Goal: Navigation & Orientation: Find specific page/section

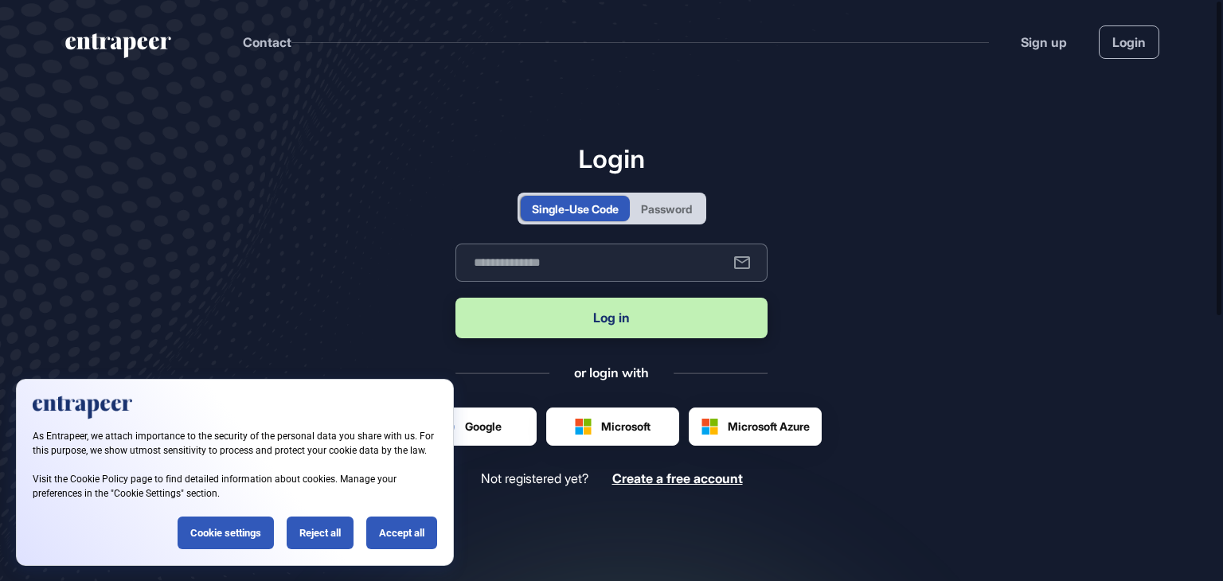
click at [629, 259] on input "text" at bounding box center [612, 263] width 312 height 38
click at [395, 533] on div "Accept all" at bounding box center [401, 533] width 71 height 33
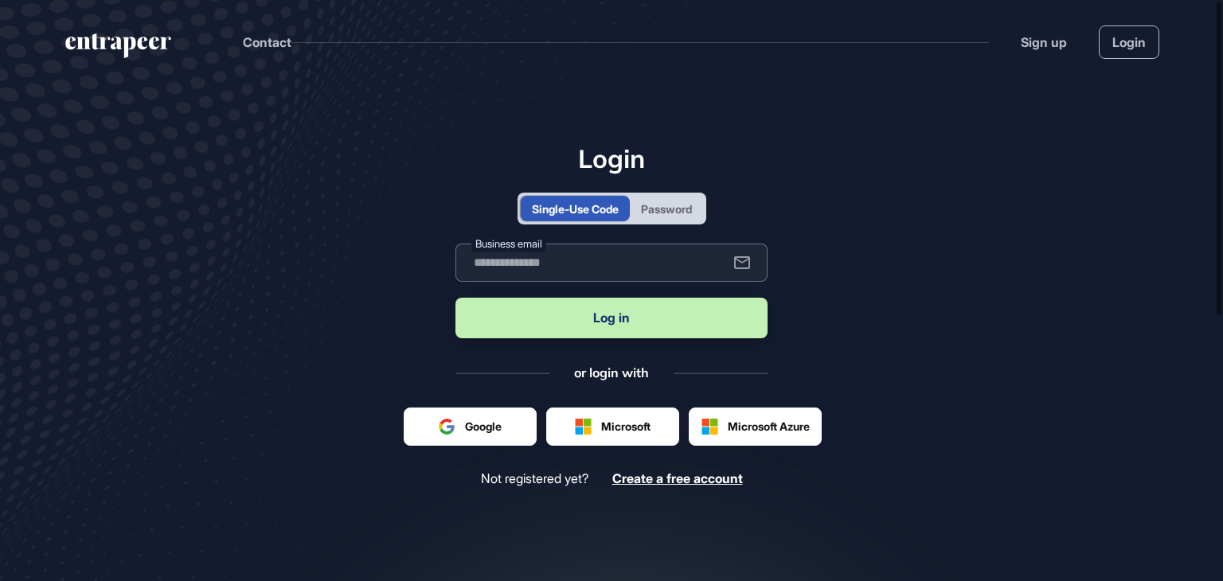
click at [555, 259] on input "text" at bounding box center [612, 263] width 312 height 38
type input "**********"
click at [554, 317] on button "Log in" at bounding box center [612, 318] width 312 height 41
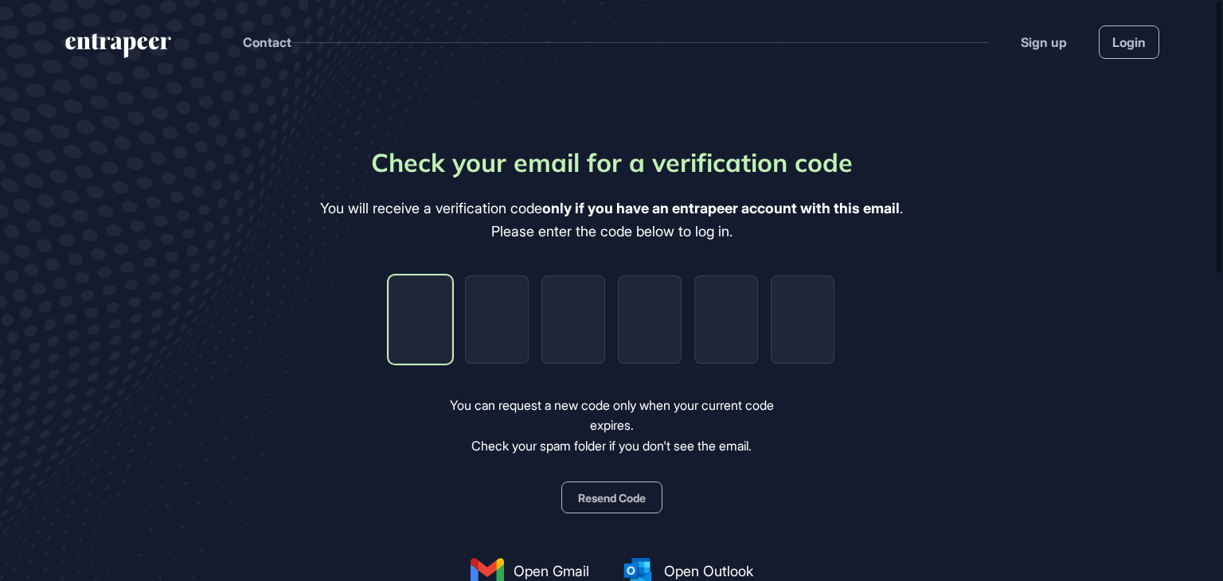
click at [433, 326] on input "tel" at bounding box center [421, 320] width 64 height 88
paste input "*"
type input "*"
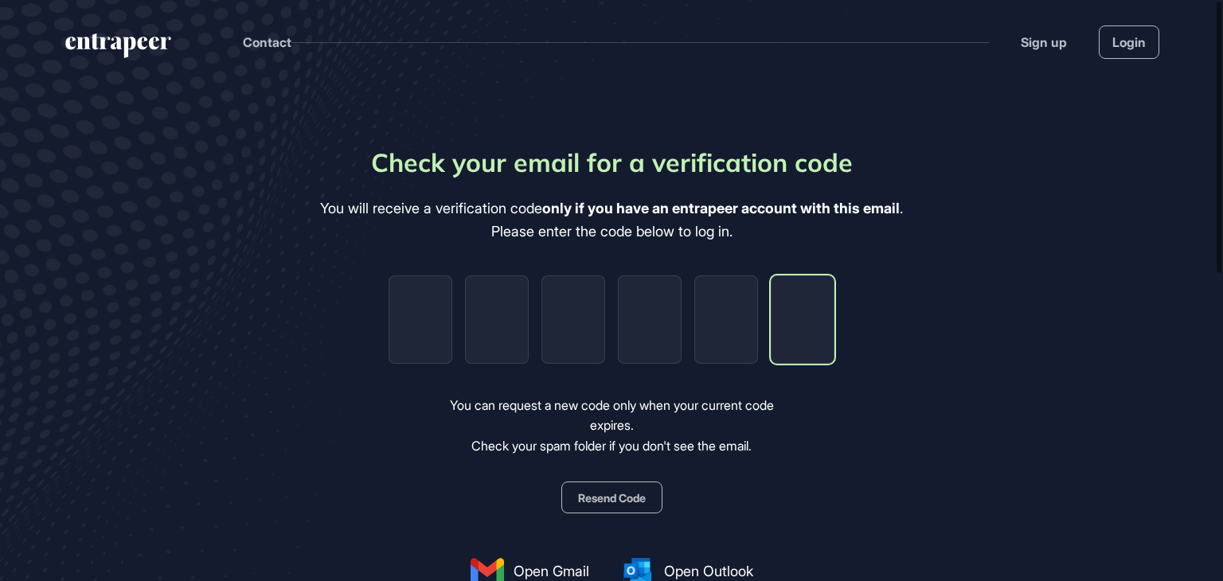
type input "*"
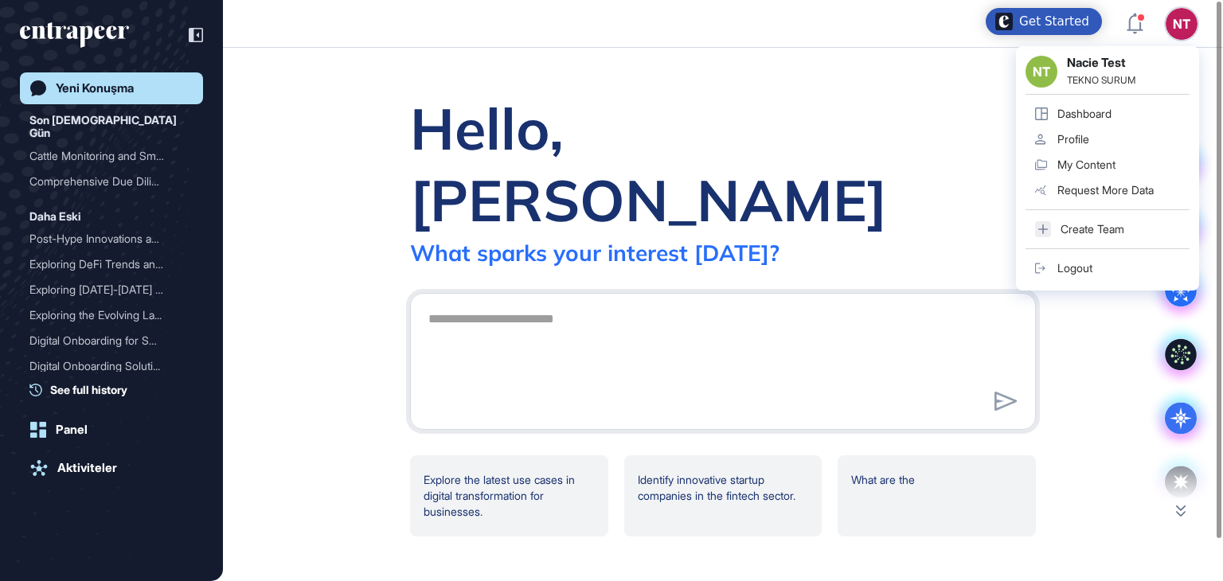
click at [1062, 268] on div "Logout" at bounding box center [1075, 268] width 35 height 13
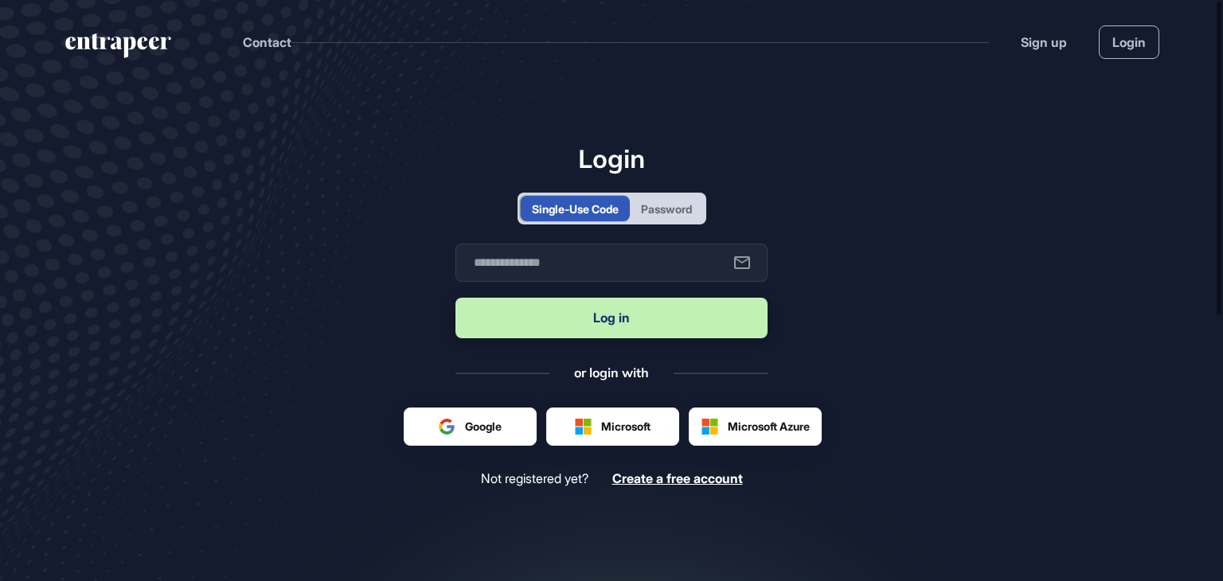
click at [673, 213] on div "Password" at bounding box center [666, 209] width 51 height 17
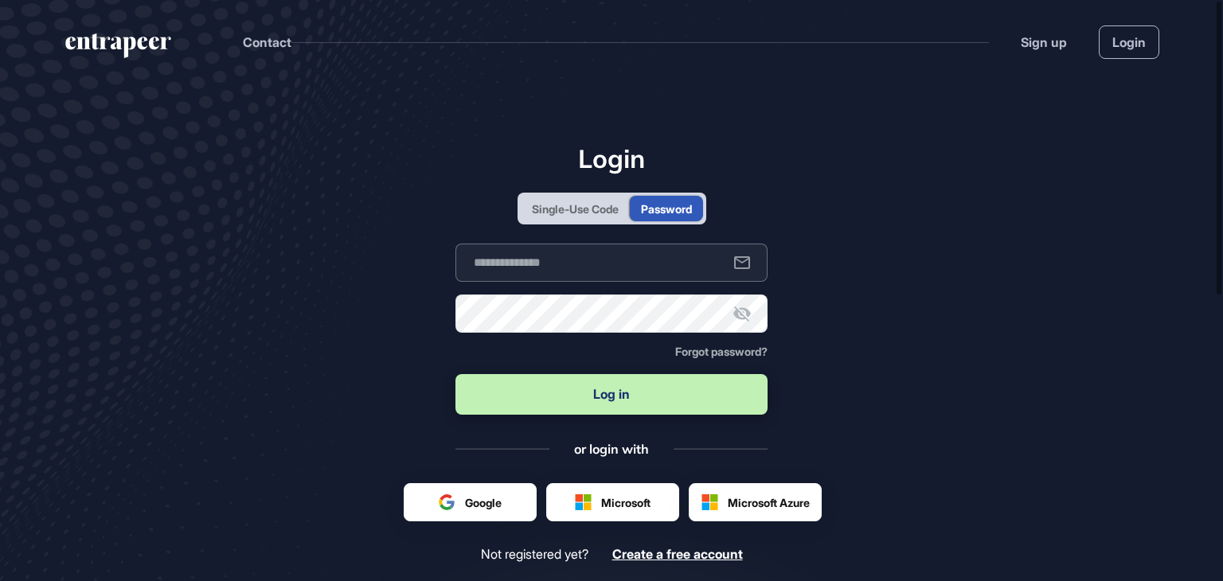
click at [644, 247] on input "text" at bounding box center [612, 263] width 312 height 38
type input "**********"
click at [599, 381] on button "Log in" at bounding box center [612, 394] width 312 height 41
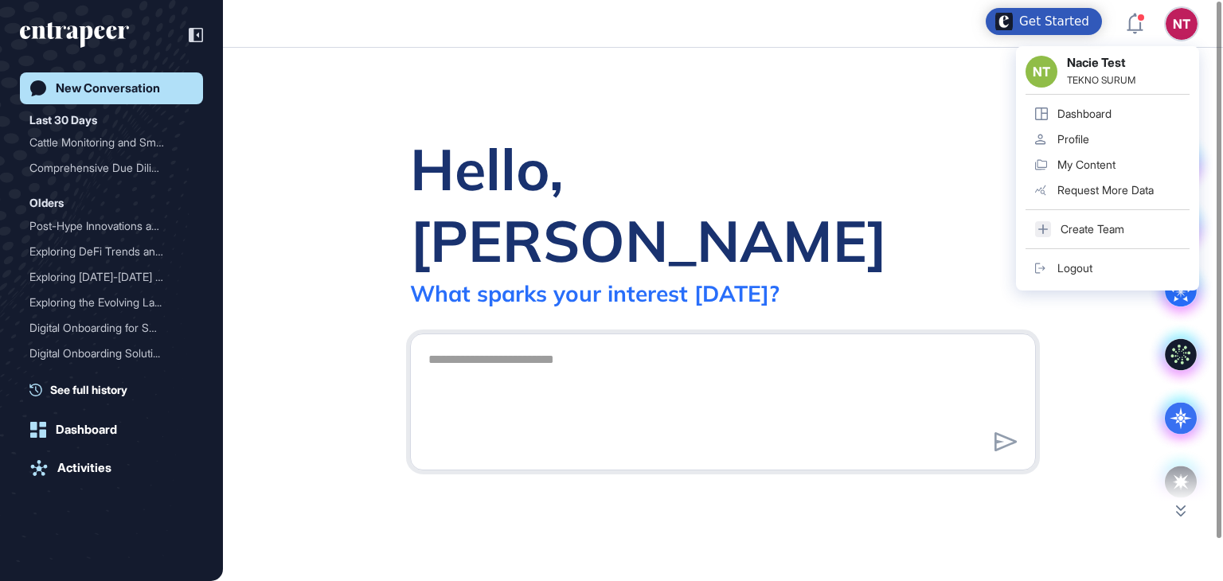
click at [1109, 272] on link "Logout" at bounding box center [1108, 268] width 164 height 25
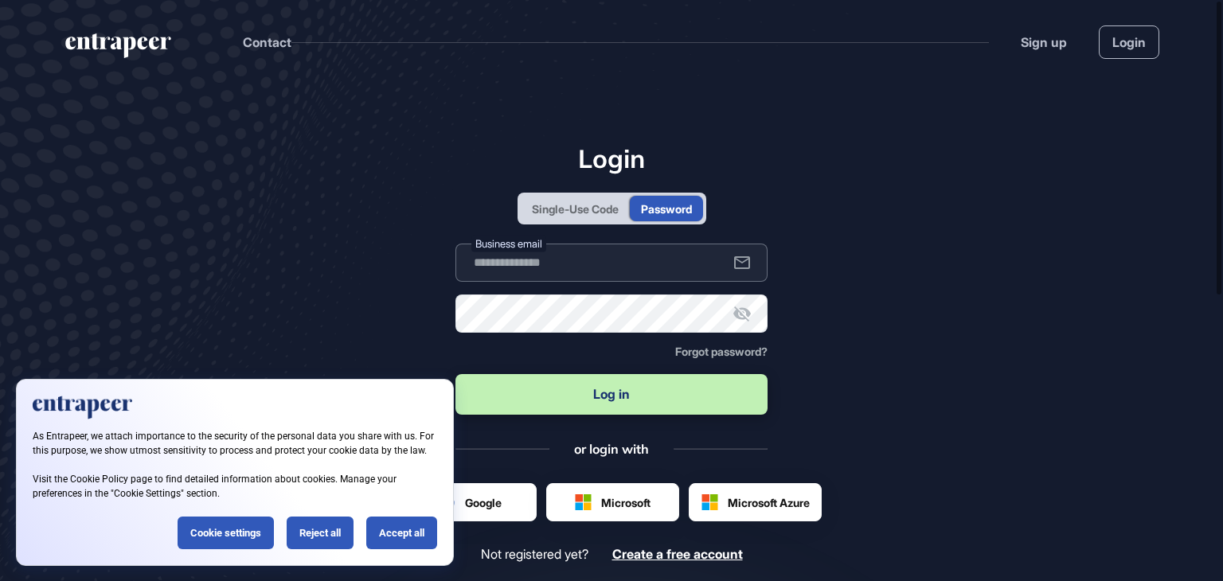
click at [663, 256] on input "text" at bounding box center [612, 263] width 312 height 38
click at [589, 211] on div "Single-Use Code" at bounding box center [575, 209] width 87 height 17
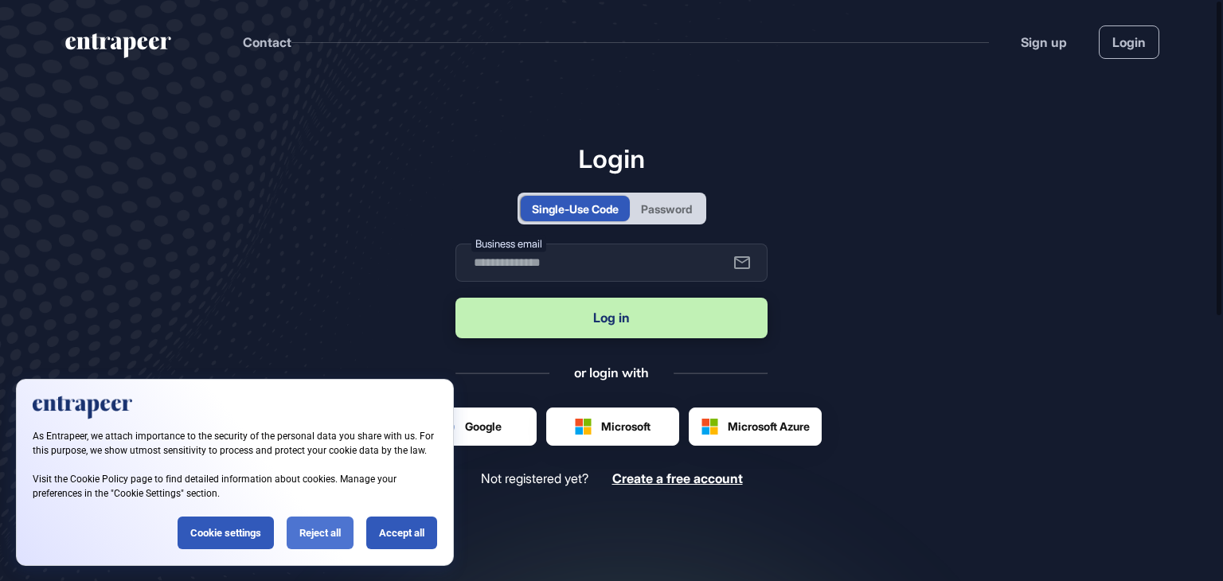
click at [338, 536] on div "Reject all" at bounding box center [320, 533] width 67 height 33
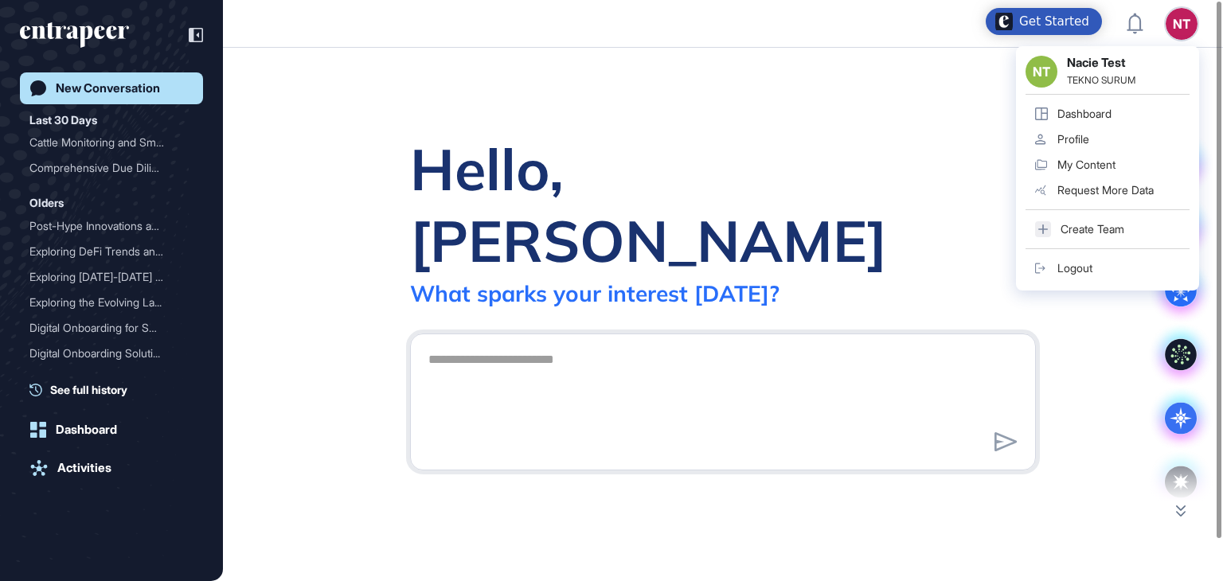
click at [1060, 273] on div "Logout" at bounding box center [1075, 268] width 35 height 13
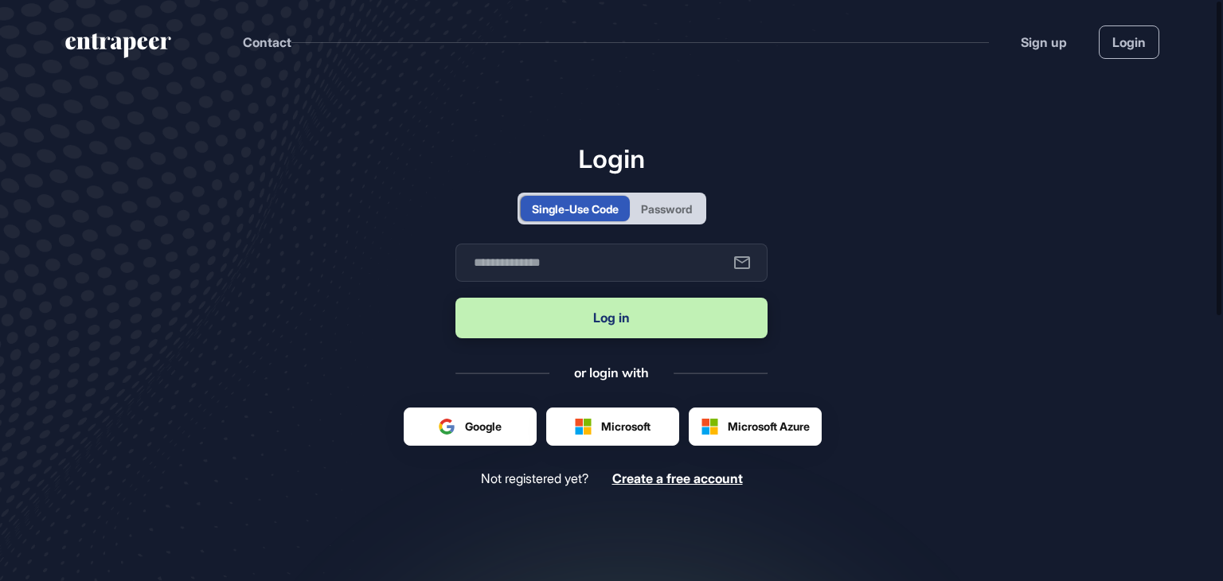
click at [603, 431] on div at bounding box center [612, 427] width 131 height 37
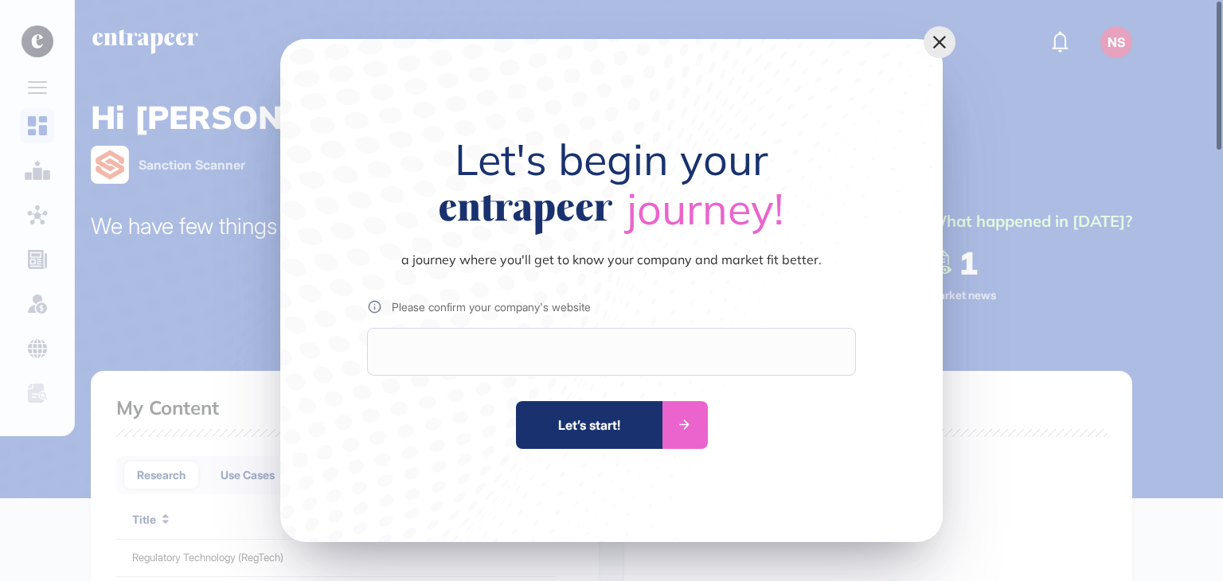
click at [937, 45] on icon at bounding box center [940, 42] width 22 height 27
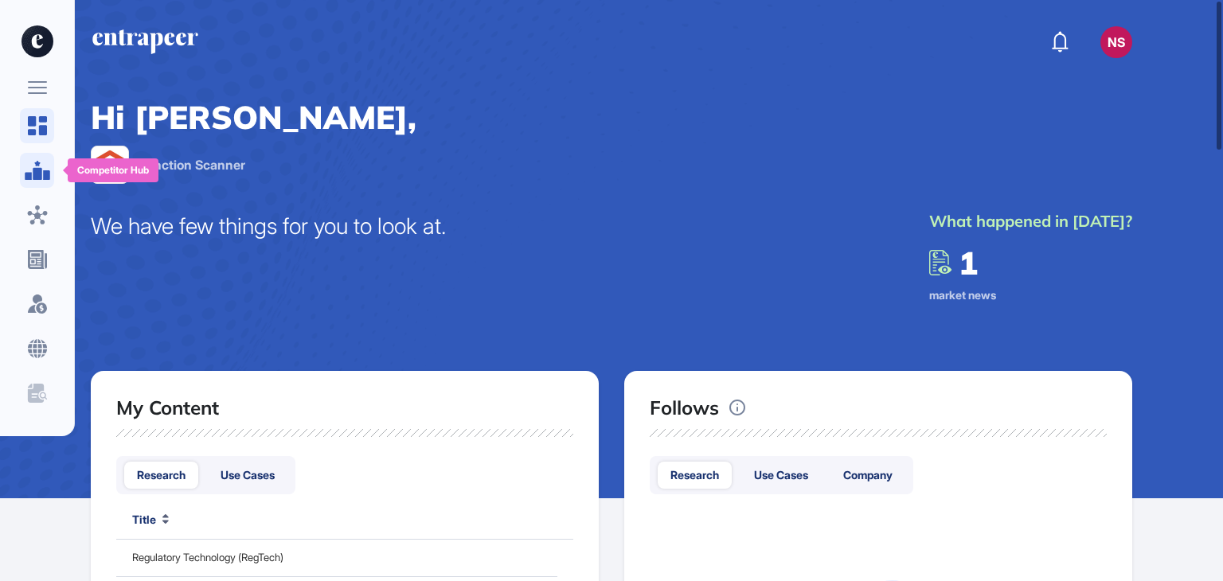
click at [33, 180] on div at bounding box center [37, 170] width 34 height 35
